Goal: Information Seeking & Learning: Learn about a topic

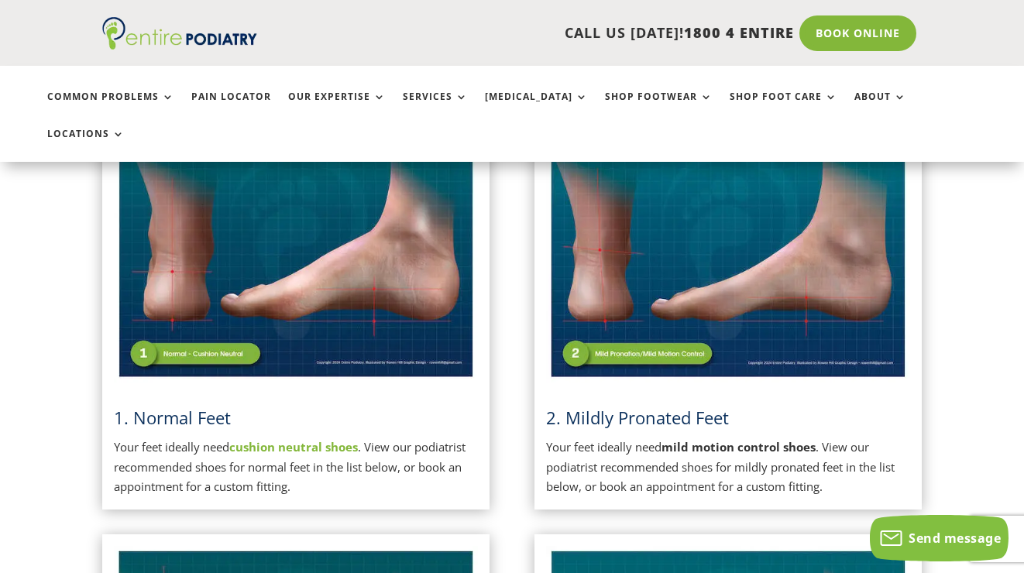
scroll to position [409, 0]
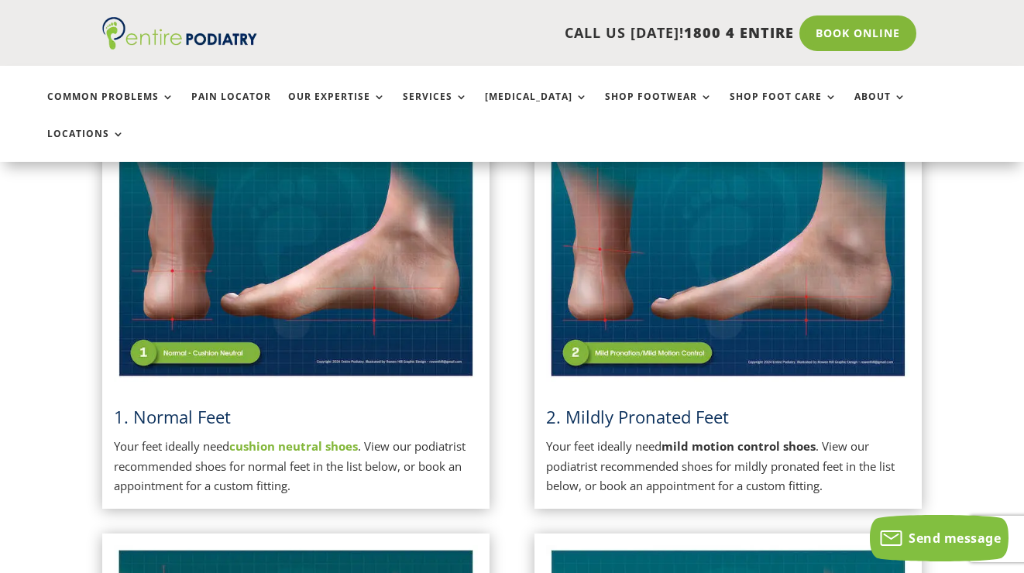
click at [754, 273] on img at bounding box center [728, 253] width 364 height 256
click at [729, 438] on strong "mild motion control shoes" at bounding box center [738, 445] width 154 height 15
click at [669, 405] on span "2. Mildly Pronated Feet" at bounding box center [637, 416] width 183 height 23
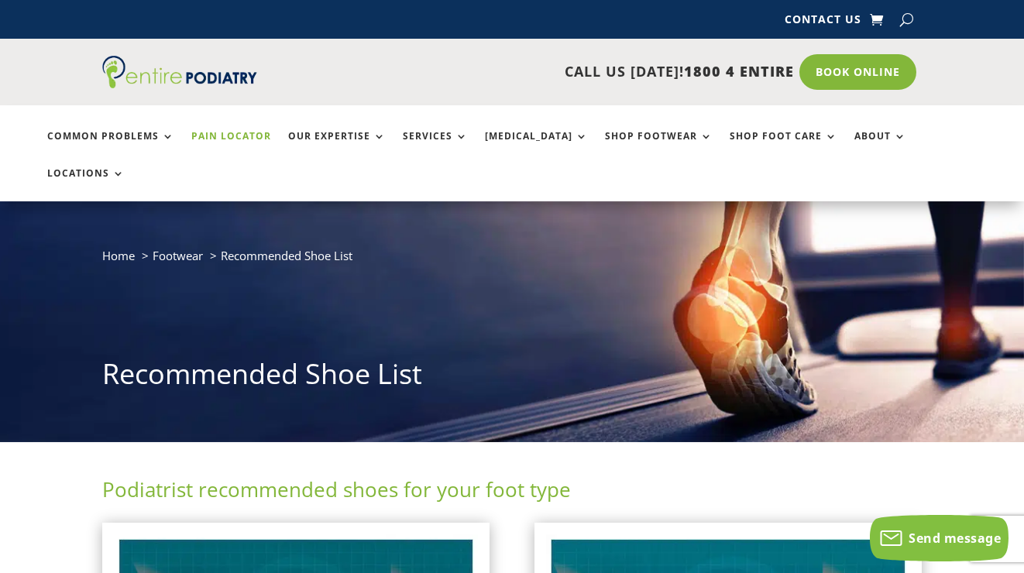
scroll to position [0, 0]
click at [242, 135] on link "Pain Locator" at bounding box center [231, 147] width 80 height 33
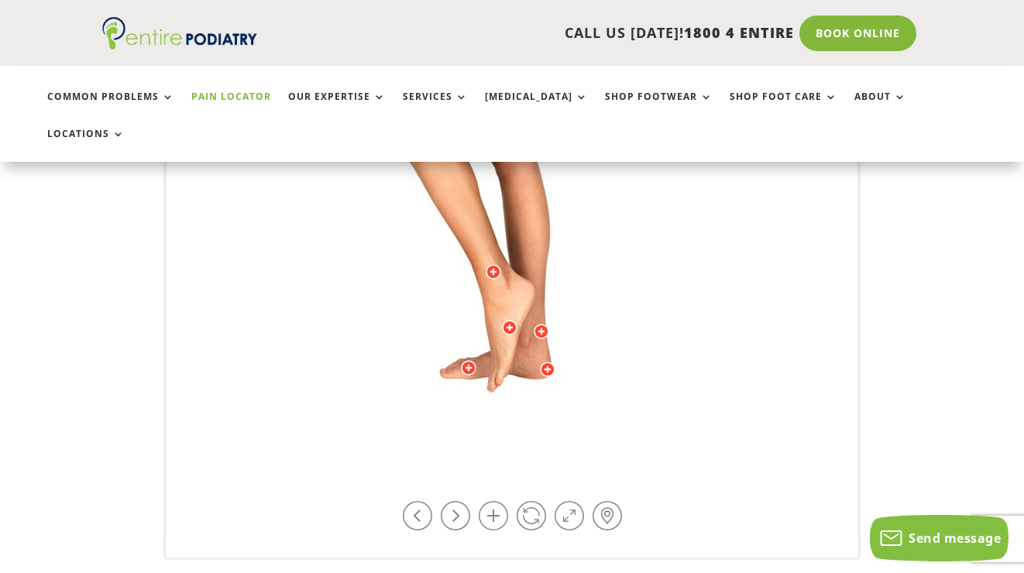
click at [468, 321] on img at bounding box center [512, 153] width 428 height 620
click at [469, 360] on div at bounding box center [468, 367] width 15 height 15
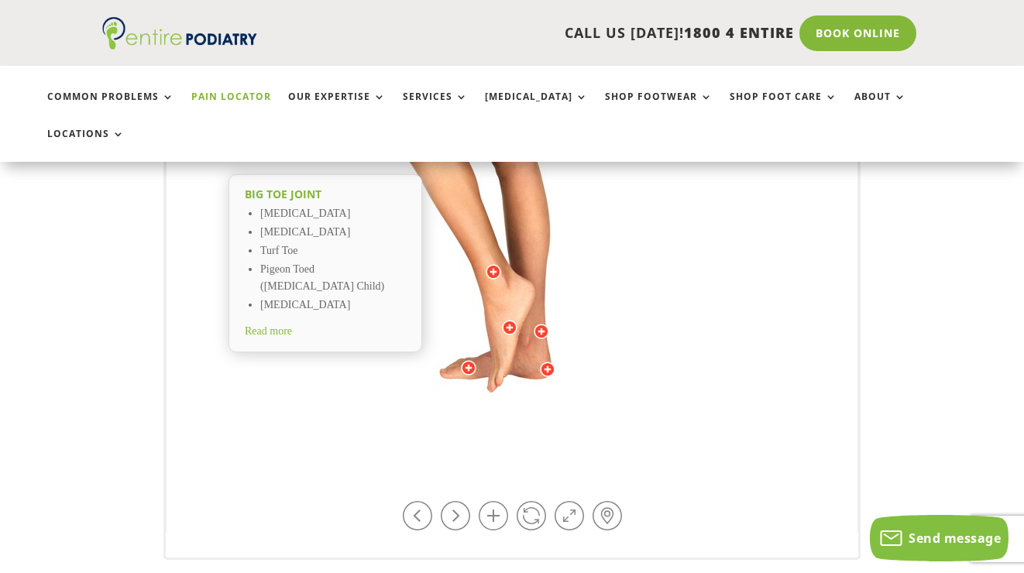
scroll to position [545, 0]
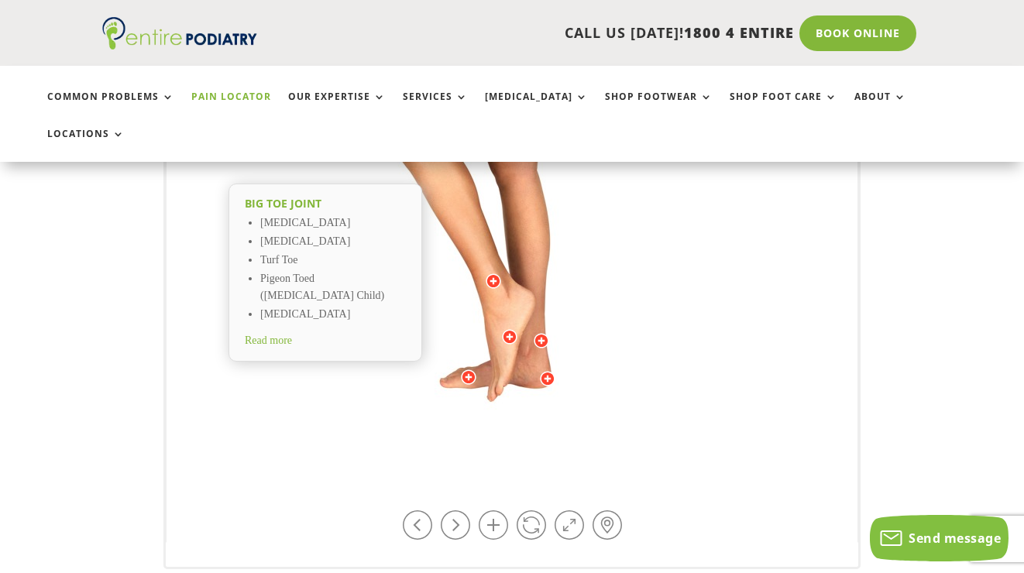
click at [280, 335] on span "Read more" at bounding box center [268, 341] width 47 height 12
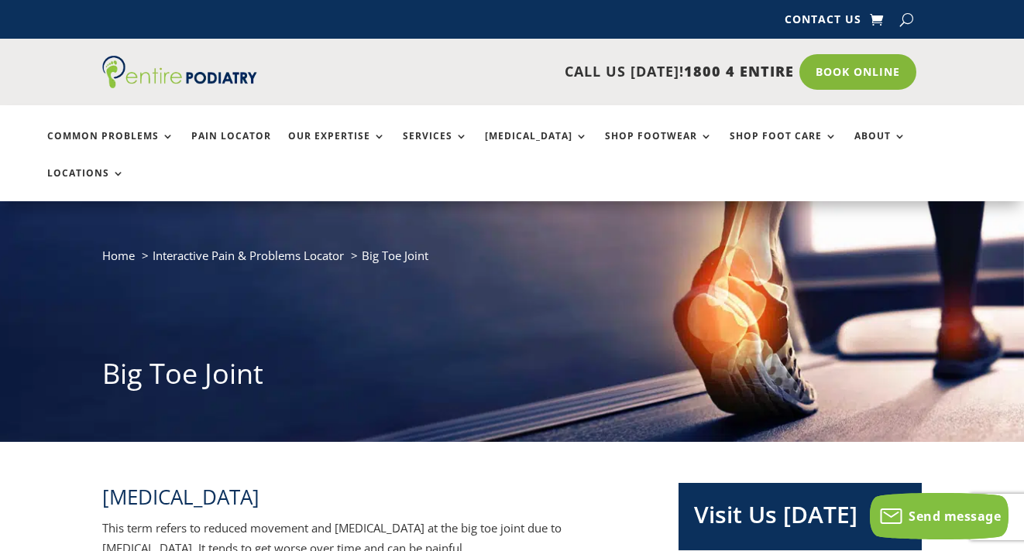
scroll to position [1, 0]
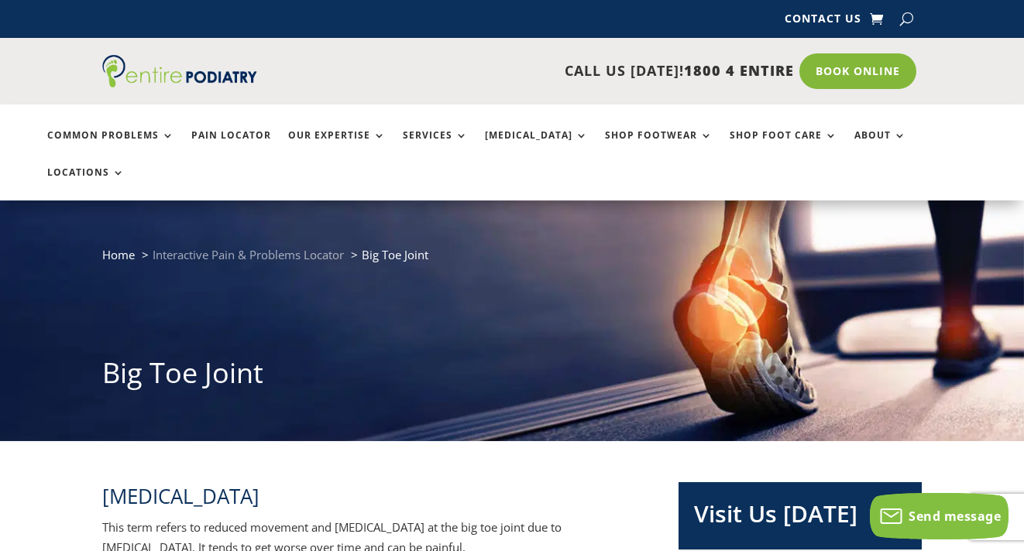
click at [292, 247] on span "Interactive Pain & Problems Locator" at bounding box center [248, 254] width 191 height 15
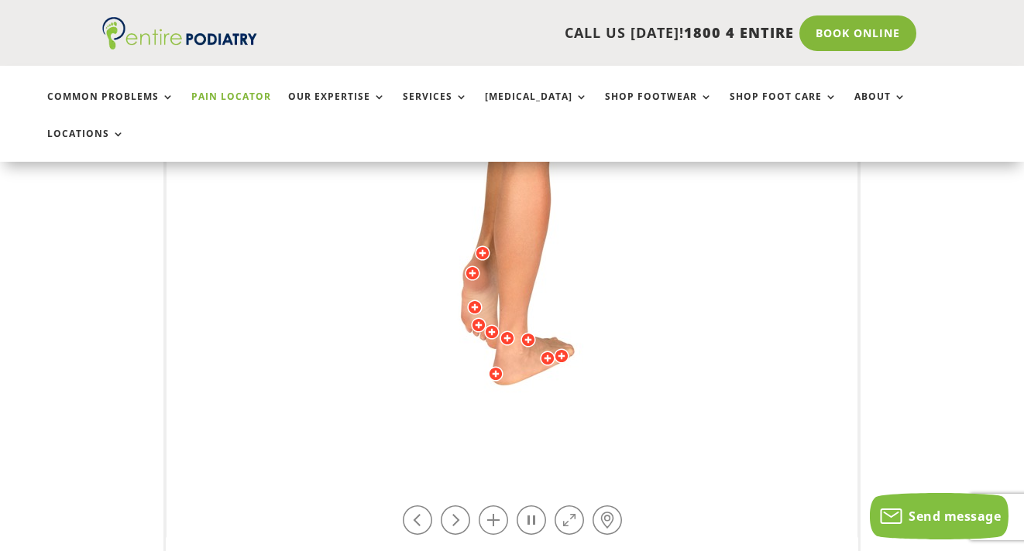
scroll to position [550, 0]
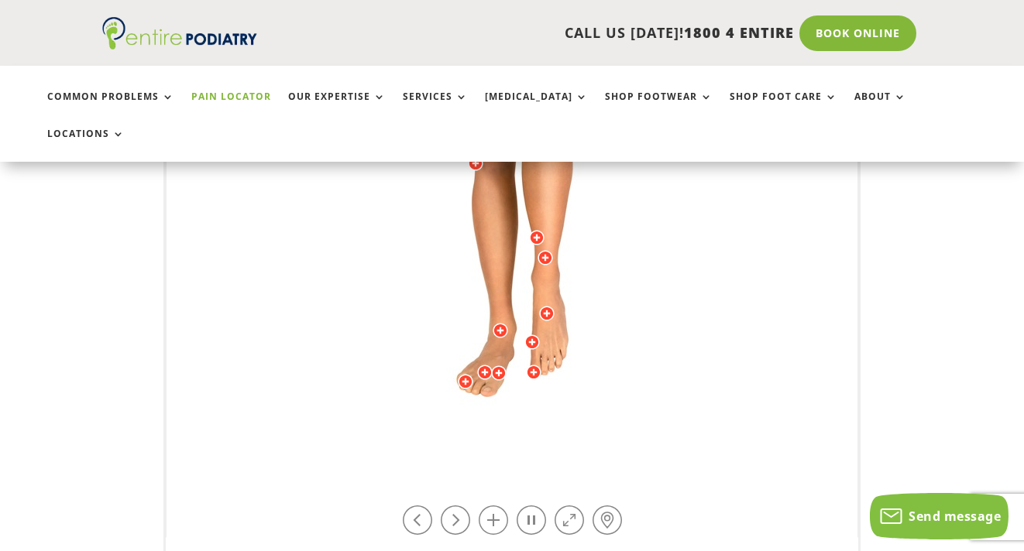
click at [496, 366] on div at bounding box center [498, 373] width 15 height 15
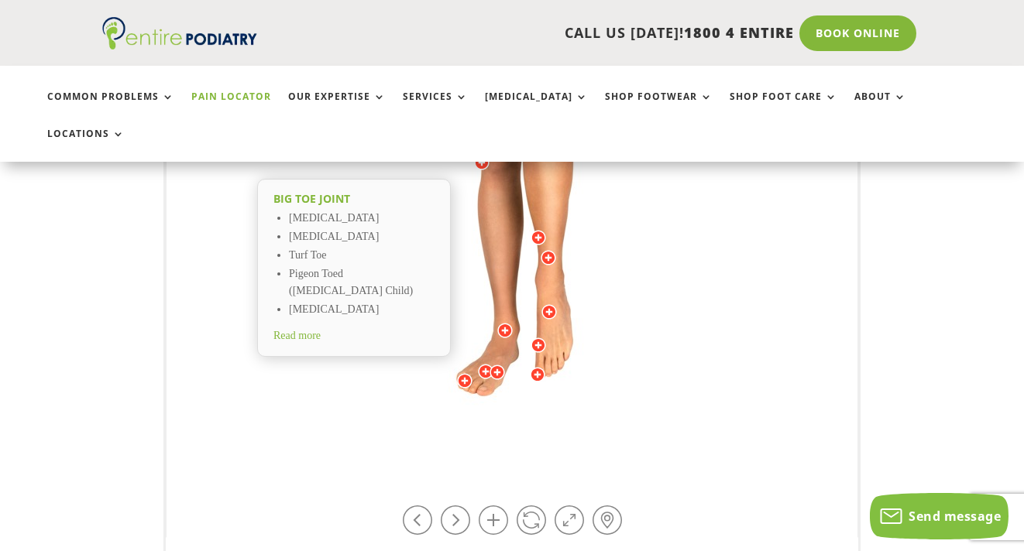
click at [486, 364] on div at bounding box center [485, 371] width 15 height 15
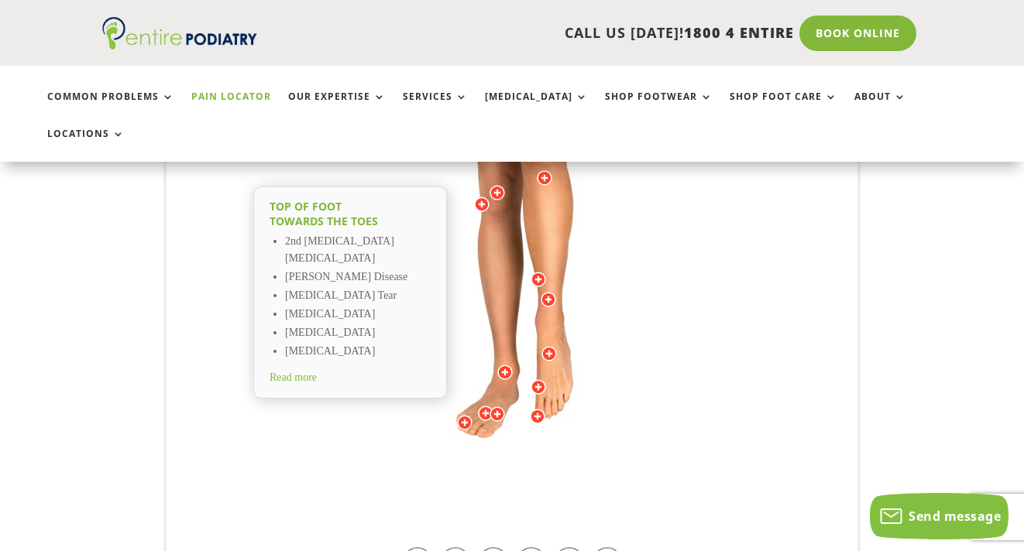
scroll to position [520, 0]
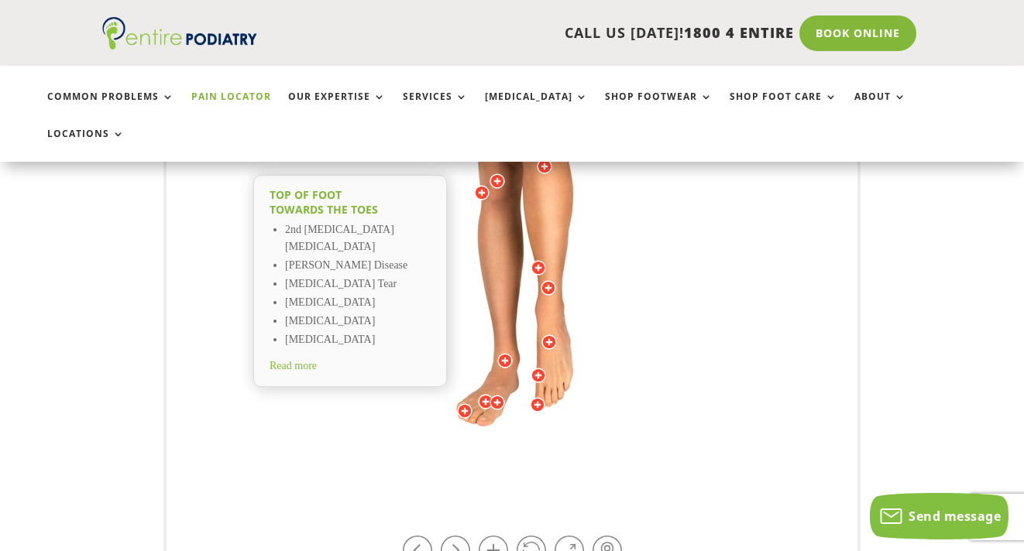
click at [539, 368] on div at bounding box center [538, 375] width 15 height 15
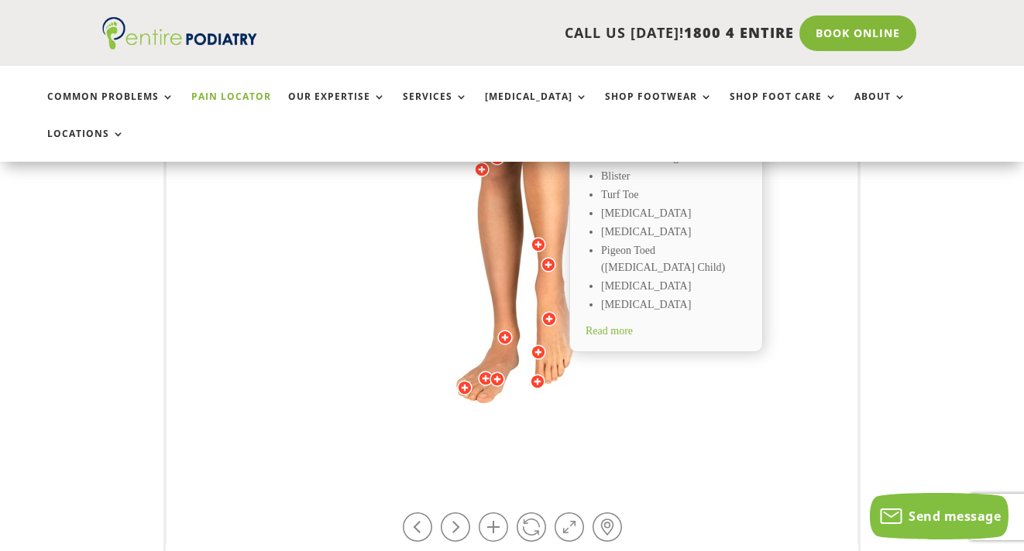
scroll to position [545, 0]
click at [486, 369] on div at bounding box center [485, 376] width 15 height 15
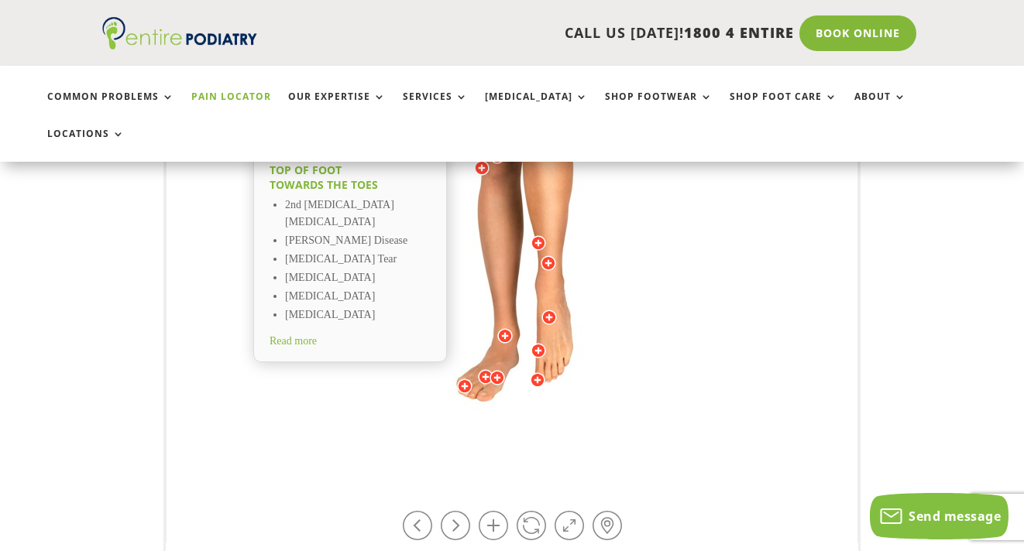
click at [287, 335] on span "Read more" at bounding box center [293, 341] width 47 height 12
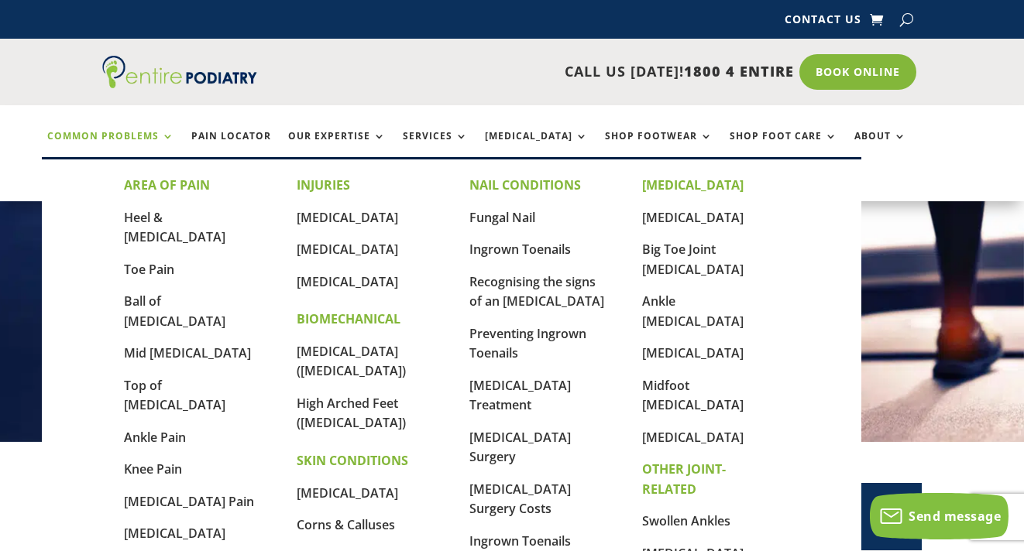
click at [138, 132] on link "Common Problems" at bounding box center [110, 147] width 127 height 33
click at [161, 345] on link "Mid [MEDICAL_DATA]" at bounding box center [187, 353] width 127 height 17
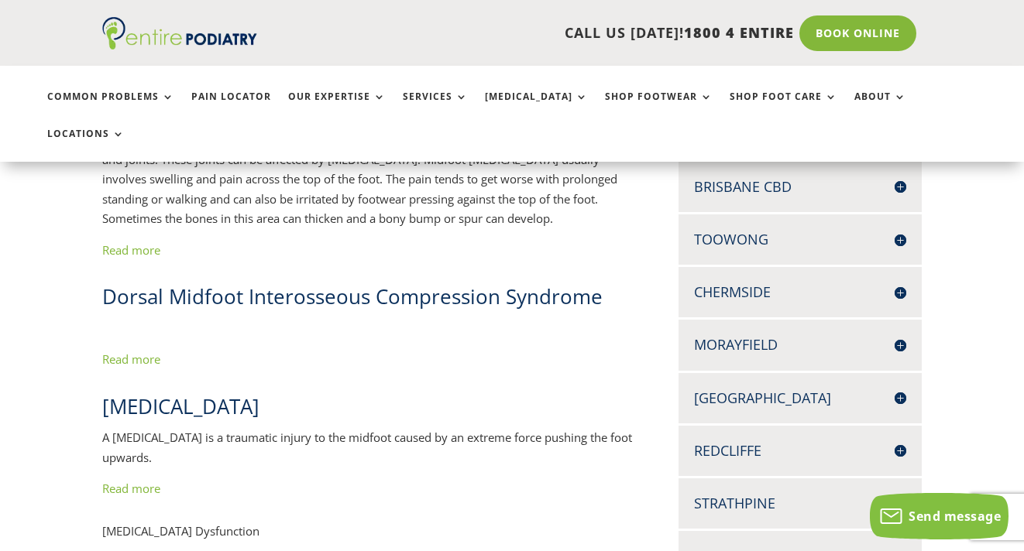
scroll to position [479, 0]
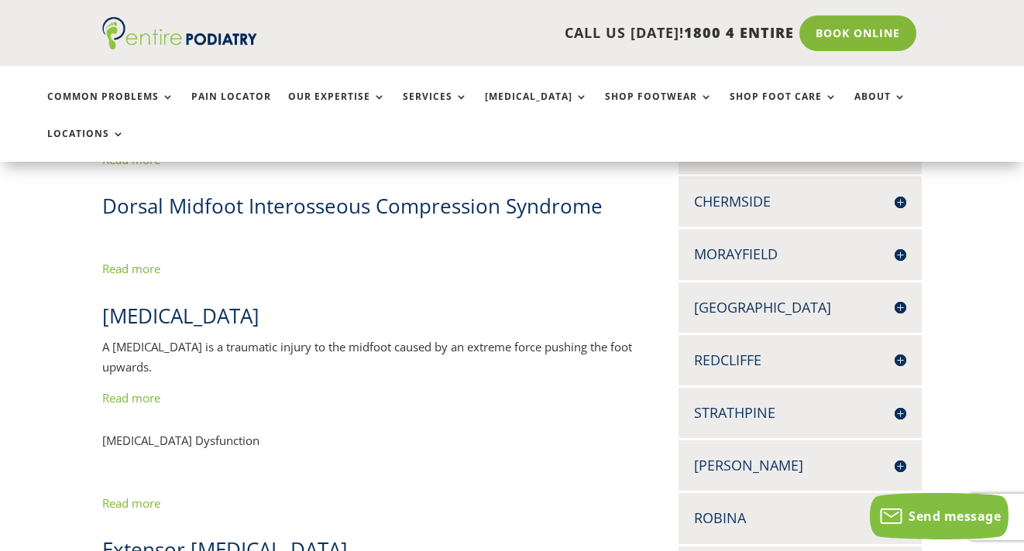
click at [146, 390] on link "Read more" at bounding box center [131, 397] width 58 height 15
